Goal: Navigation & Orientation: Find specific page/section

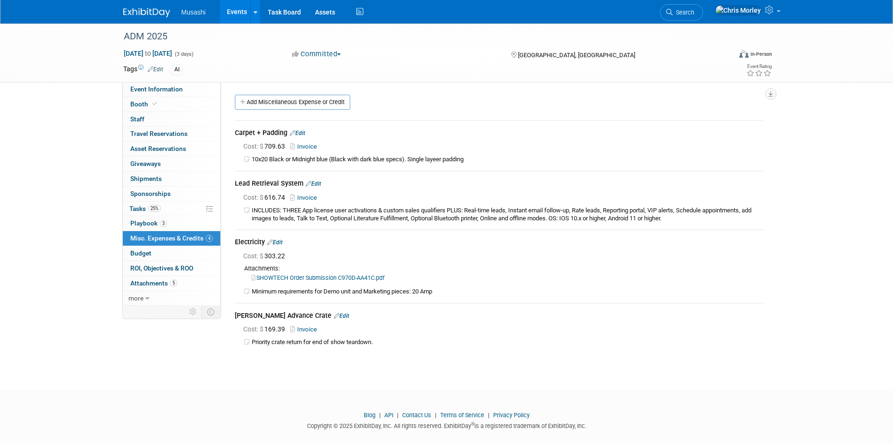
click at [139, 16] on img at bounding box center [146, 12] width 47 height 9
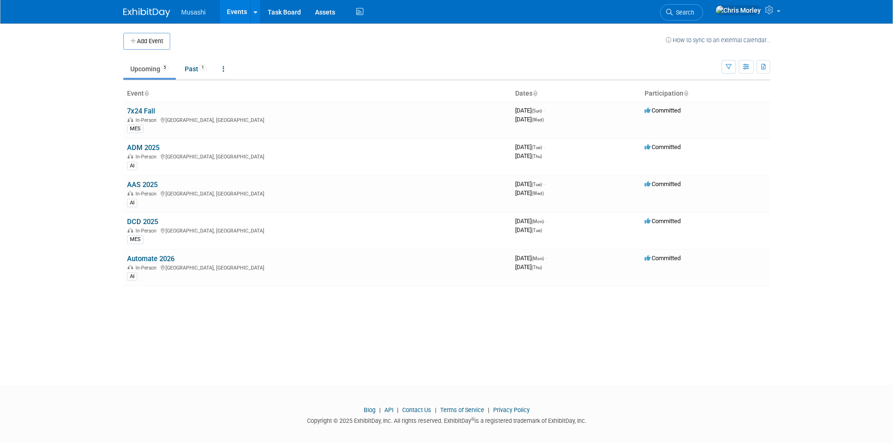
drag, startPoint x: 157, startPoint y: 10, endPoint x: 241, endPoint y: 15, distance: 84.5
click at [157, 10] on img at bounding box center [146, 12] width 47 height 9
